Goal: Navigation & Orientation: Find specific page/section

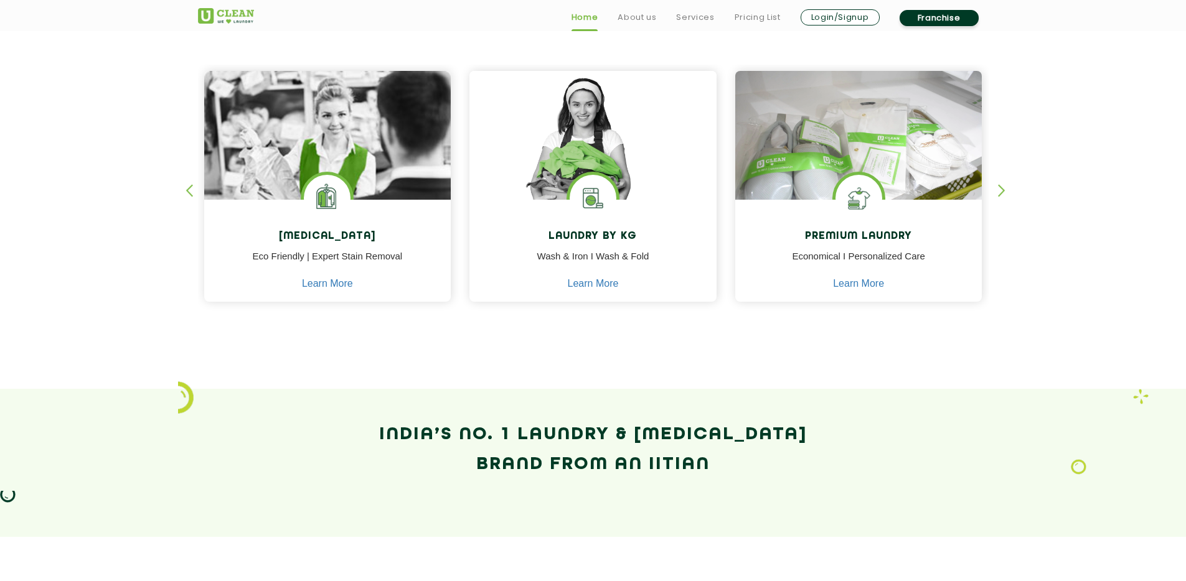
scroll to position [533, 0]
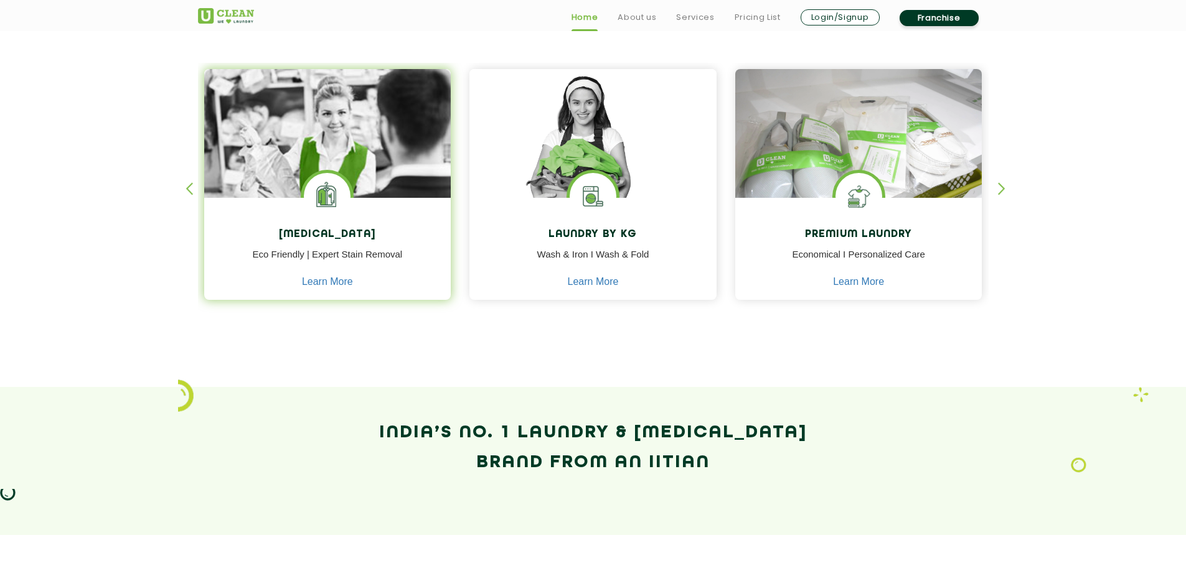
click at [323, 202] on img at bounding box center [327, 196] width 47 height 47
click at [344, 281] on link "Learn More" at bounding box center [327, 281] width 51 height 11
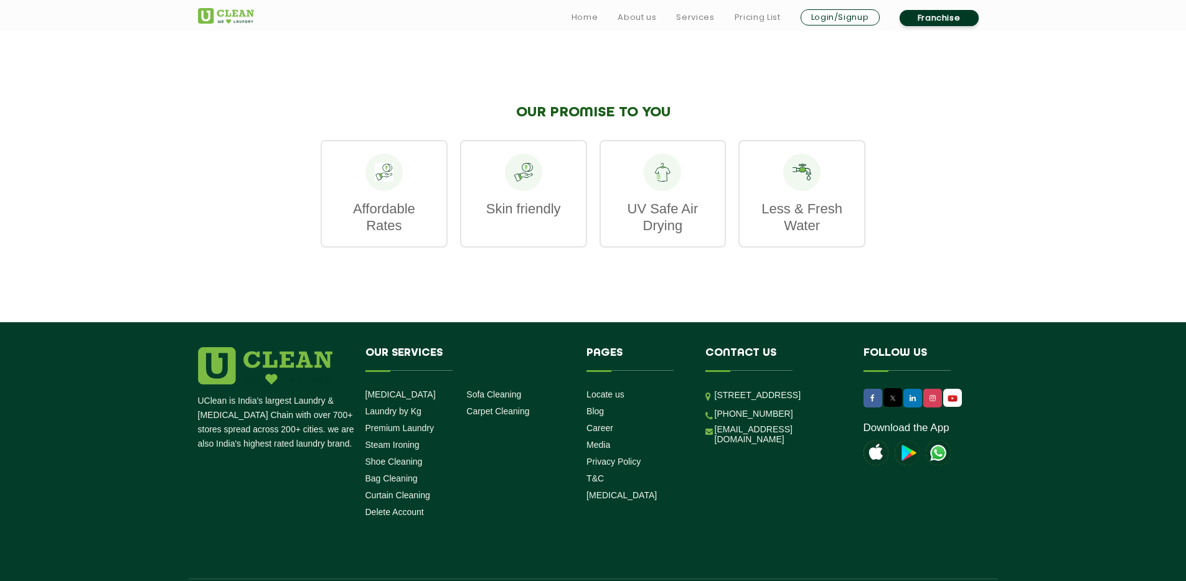
scroll to position [1660, 0]
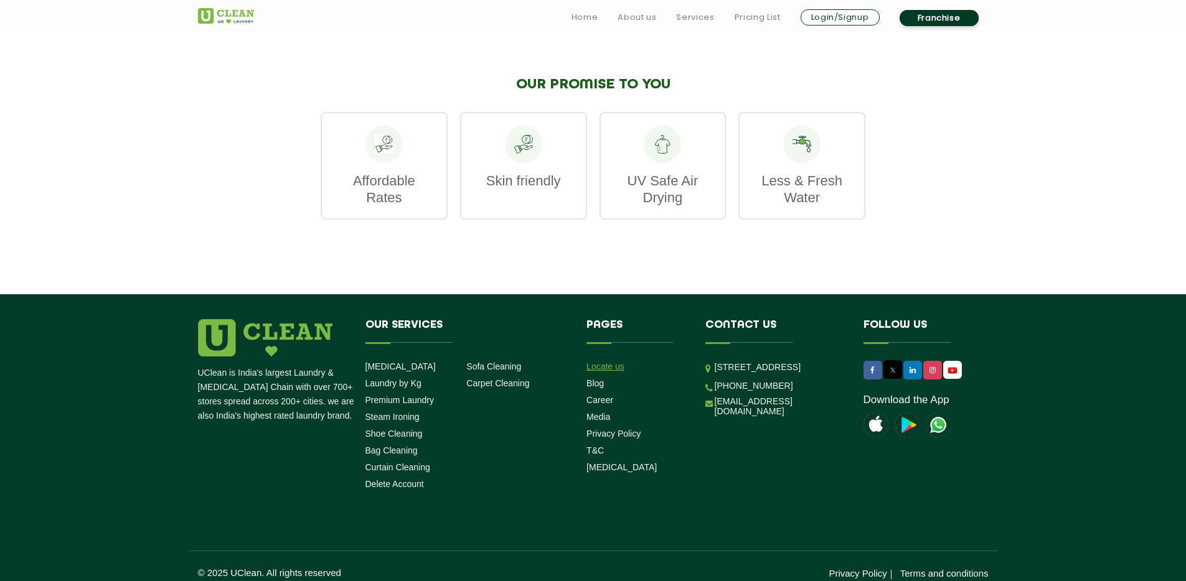
click at [603, 362] on link "Locate us" at bounding box center [605, 367] width 38 height 10
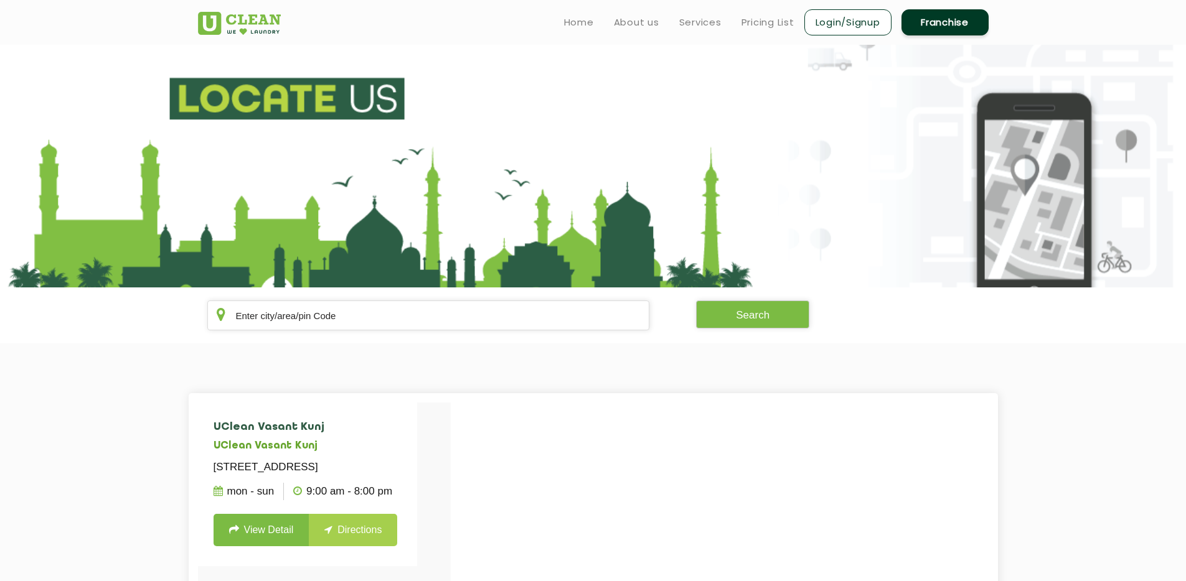
click at [306, 333] on section "Search" at bounding box center [593, 316] width 1186 height 56
click at [307, 327] on input "text" at bounding box center [428, 316] width 443 height 30
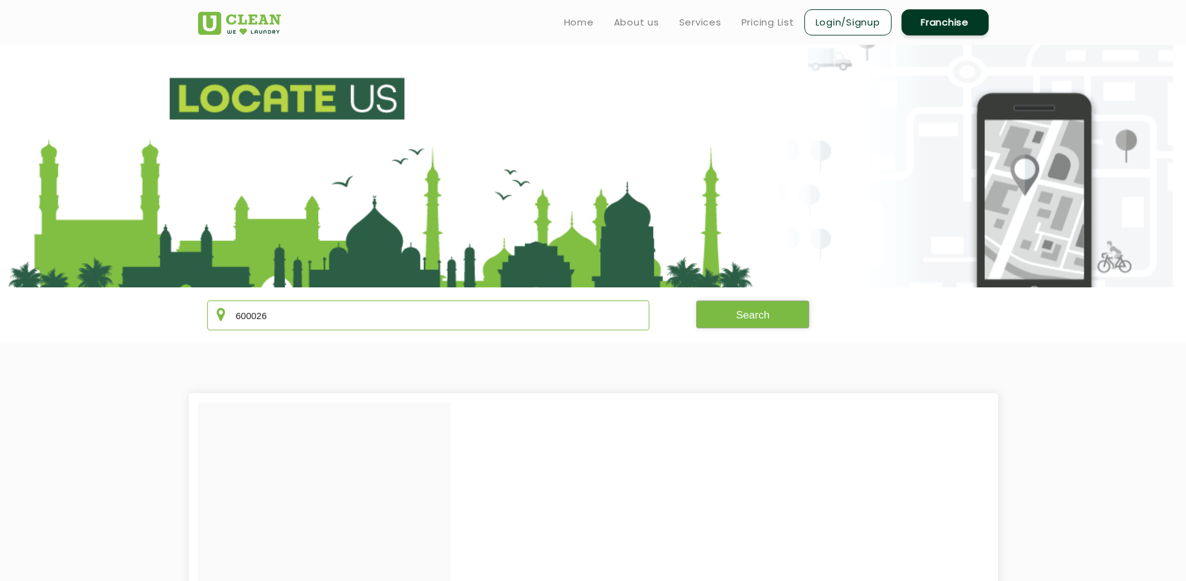
type input "600026"
click at [726, 317] on button "Search" at bounding box center [752, 315] width 113 height 28
click at [736, 313] on button "Search" at bounding box center [752, 315] width 113 height 28
click at [424, 310] on input "600026" at bounding box center [428, 316] width 443 height 30
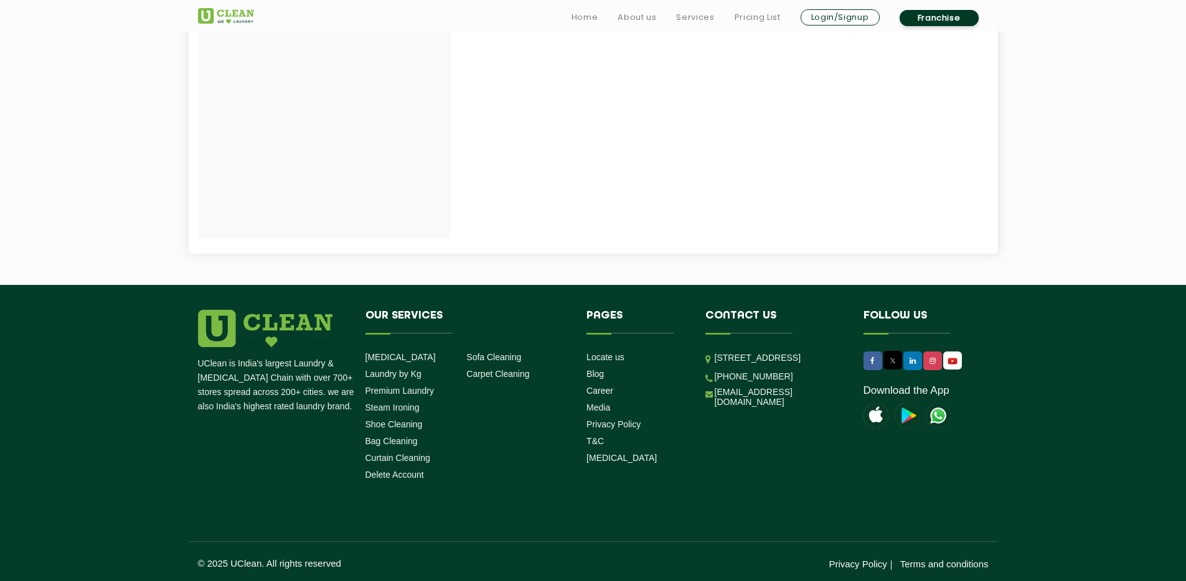
scroll to position [741, 0]
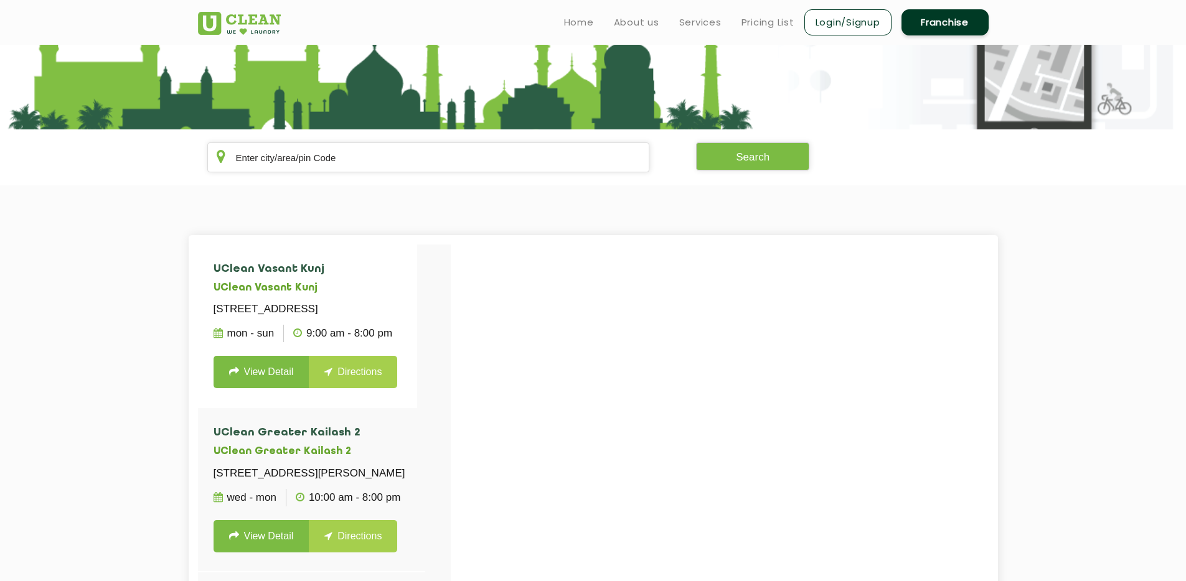
scroll to position [41, 0]
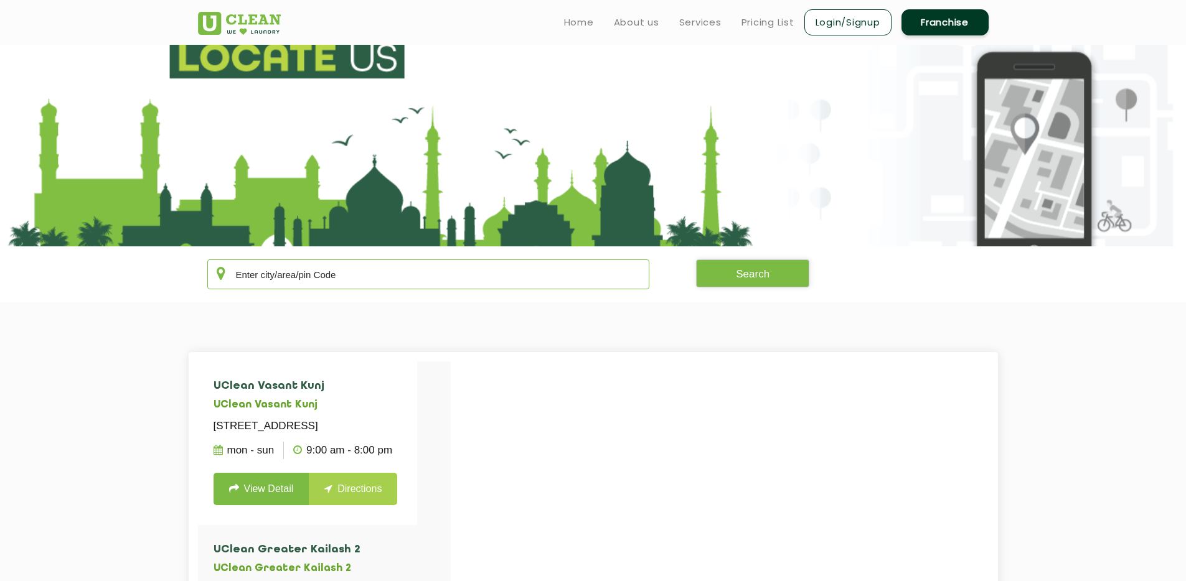
click at [347, 265] on input "text" at bounding box center [428, 275] width 443 height 30
click at [741, 282] on button "Search" at bounding box center [752, 274] width 113 height 28
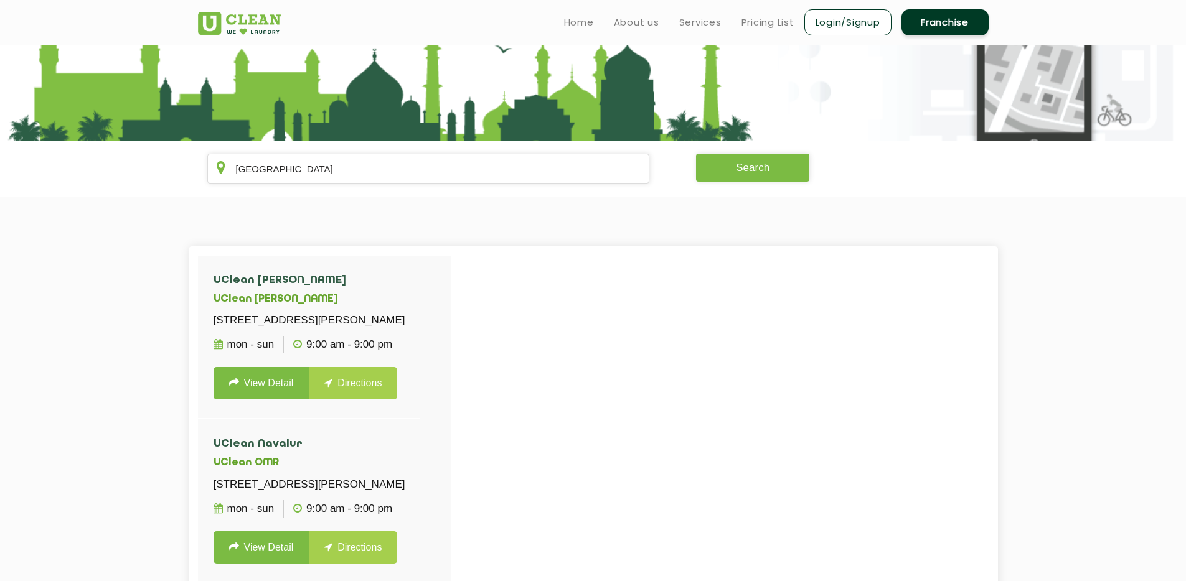
scroll to position [0, 0]
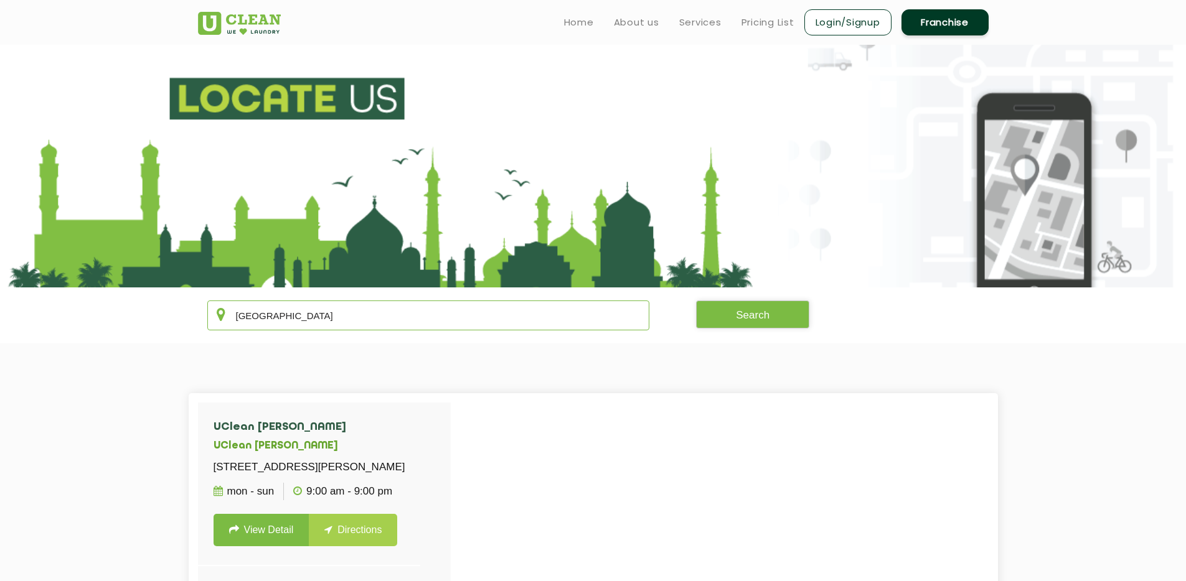
drag, startPoint x: 295, startPoint y: 316, endPoint x: 123, endPoint y: 308, distance: 172.6
click at [125, 308] on section "chennai Search" at bounding box center [593, 316] width 1186 height 56
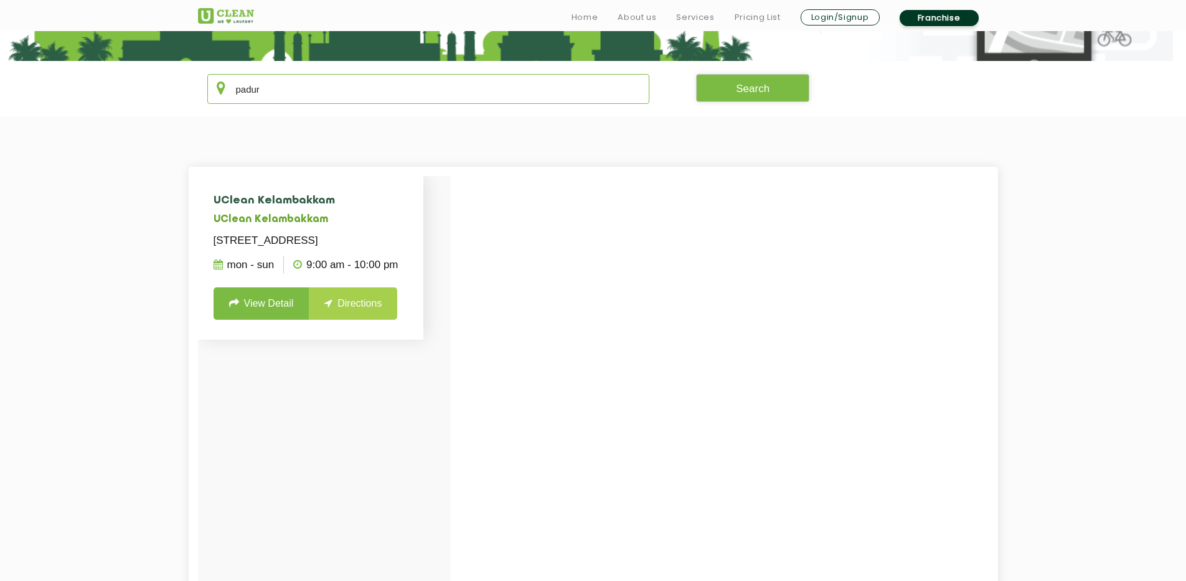
scroll to position [238, 0]
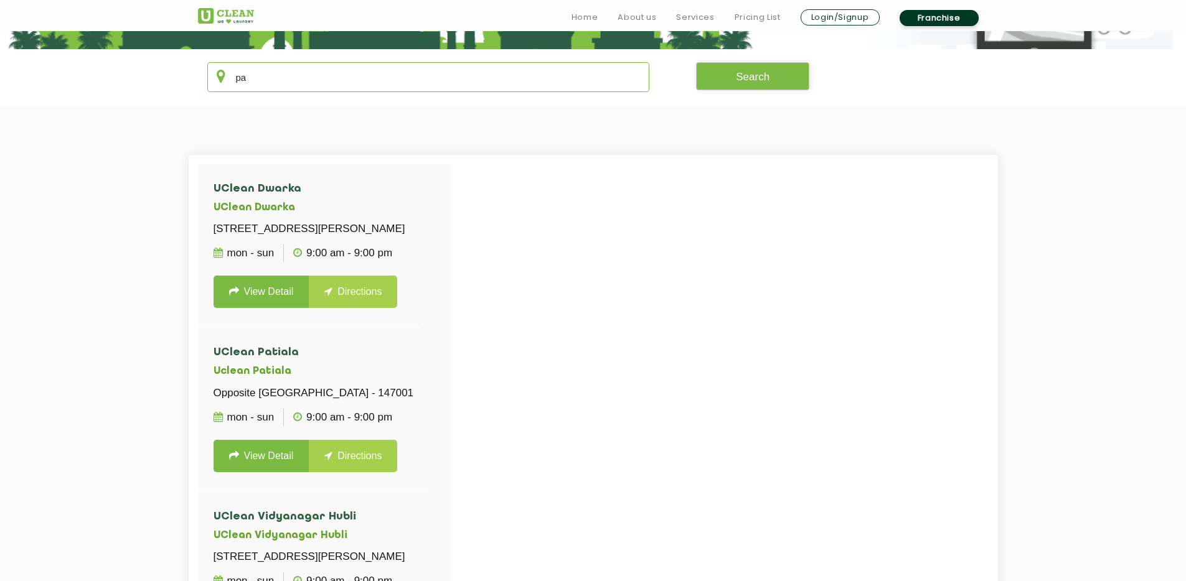
type input "p"
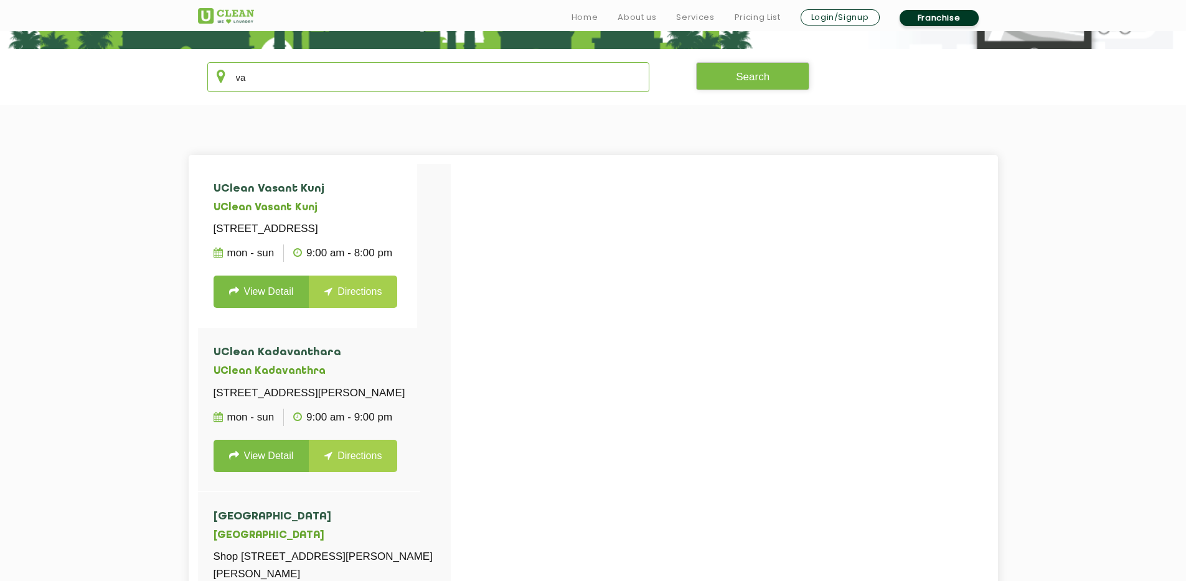
type input "v"
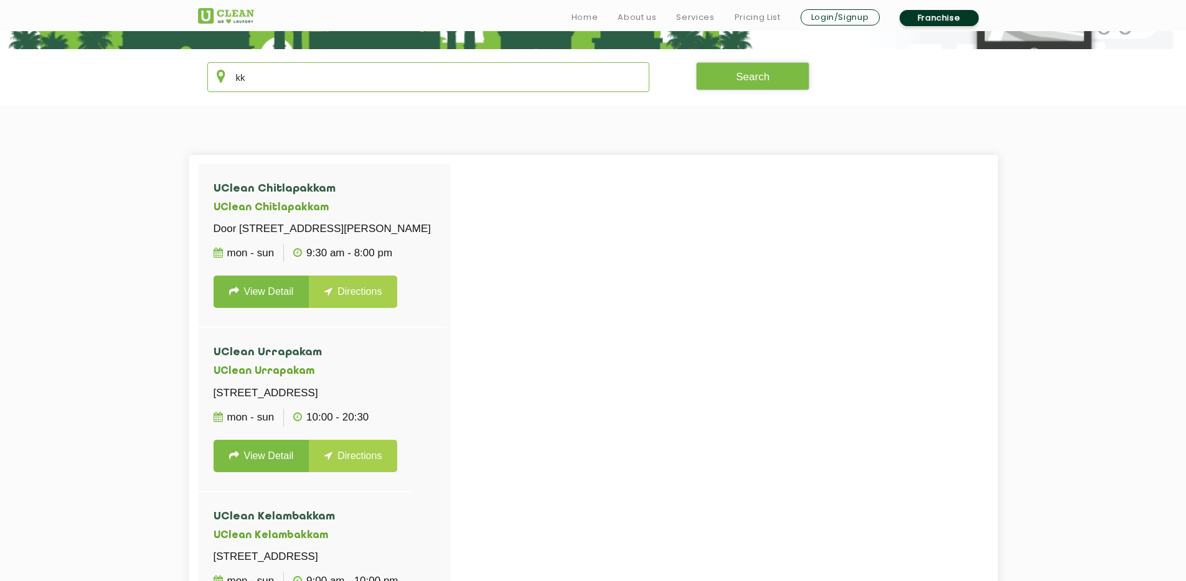
type input "k"
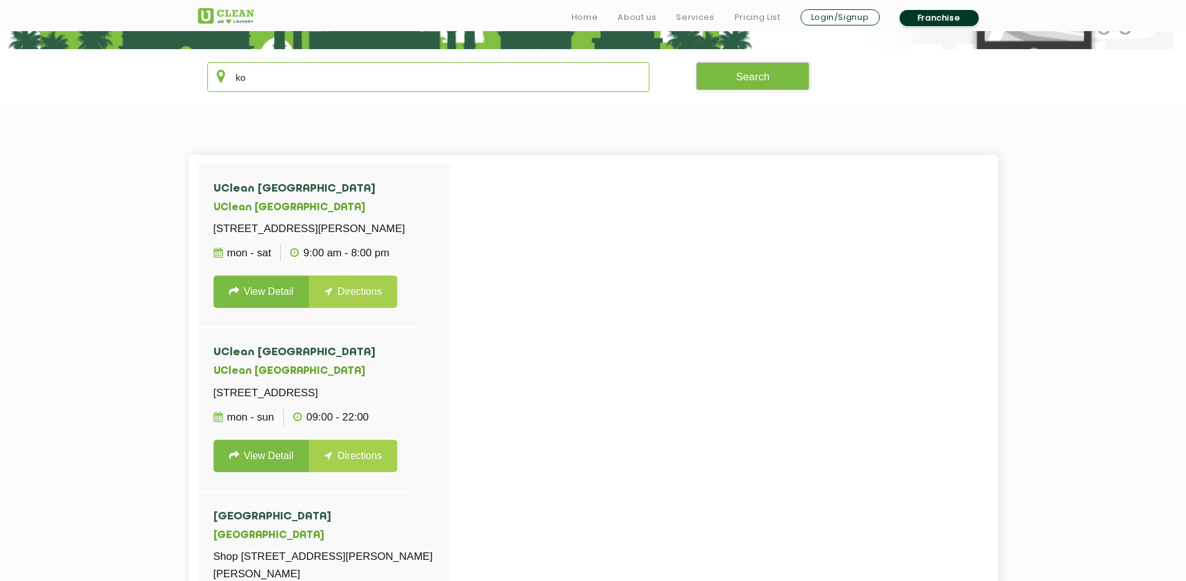
type input "k"
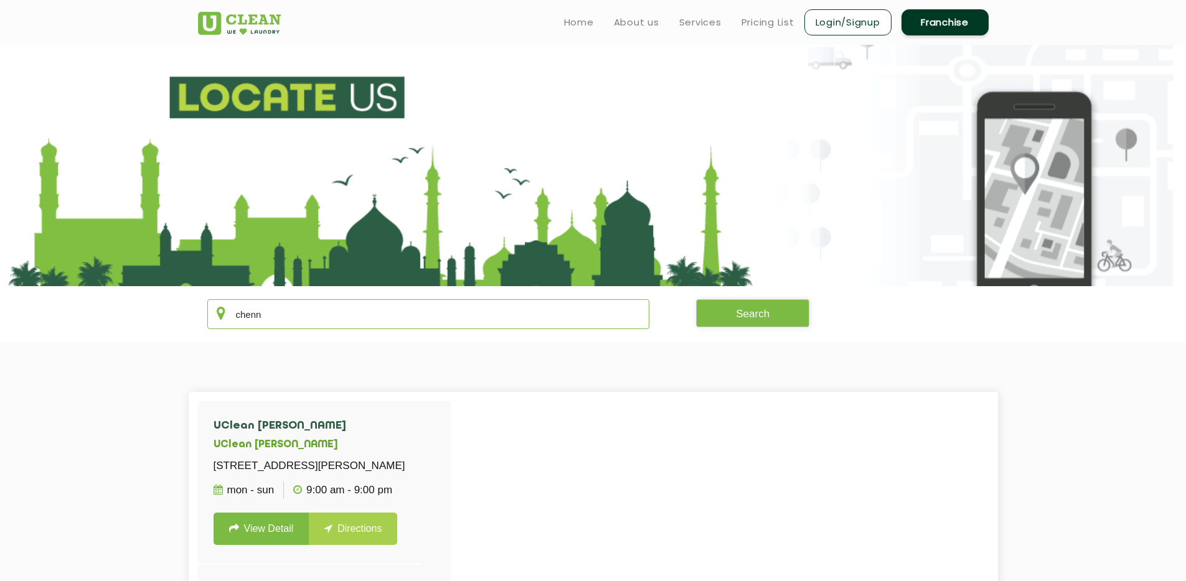
scroll to position [0, 0]
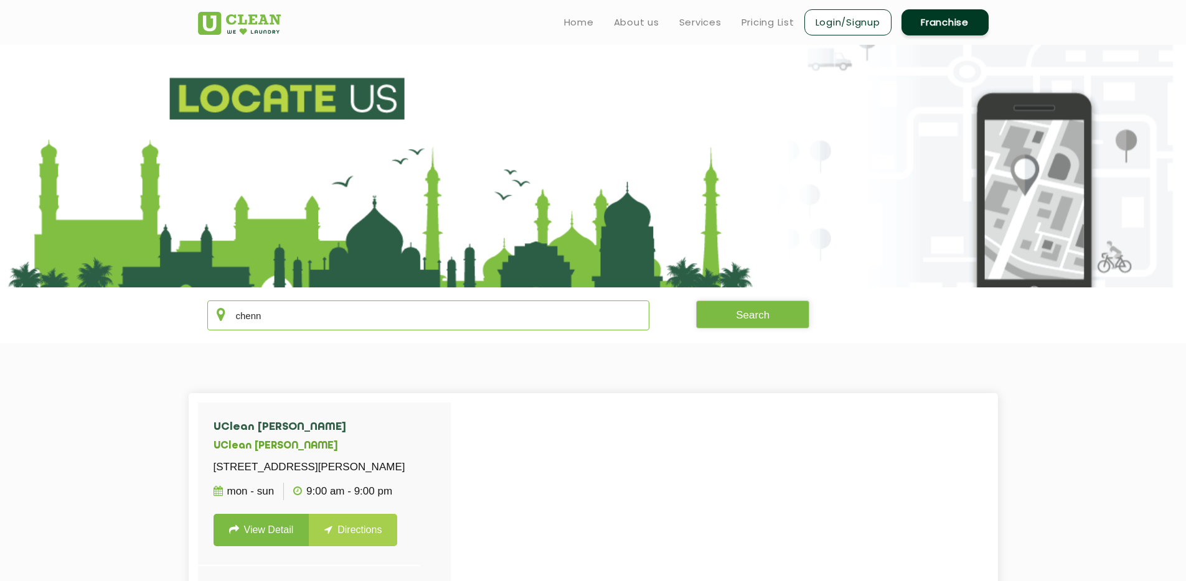
type input "chenn"
